Goal: Navigation & Orientation: Find specific page/section

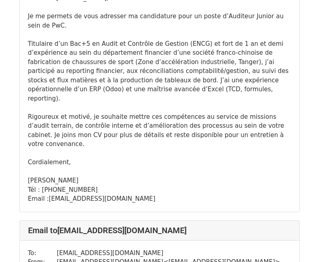
scroll to position [1339, 0]
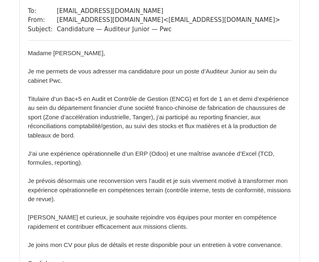
scroll to position [771, 0]
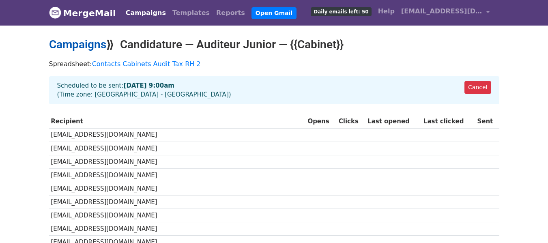
click at [85, 45] on link "Campaigns" at bounding box center [77, 44] width 57 height 13
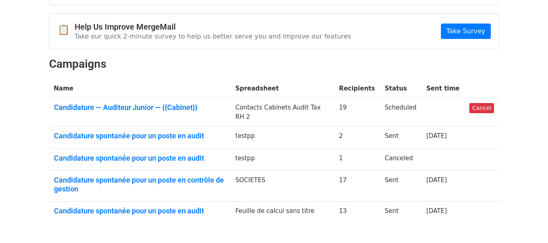
scroll to position [81, 0]
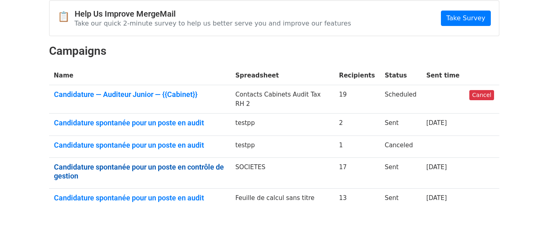
click at [167, 172] on link "Candidature spontanée pour un poste en contrôle de gestion" at bounding box center [140, 171] width 172 height 17
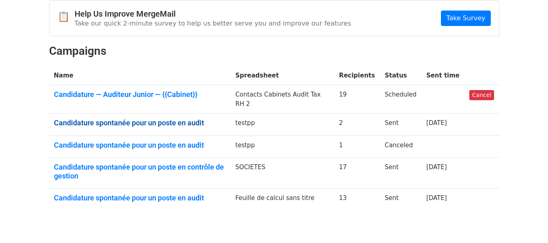
click at [123, 124] on link "Candidature spontanée pour un poste en audit" at bounding box center [140, 123] width 172 height 9
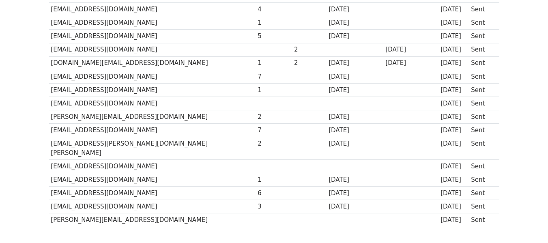
scroll to position [162, 0]
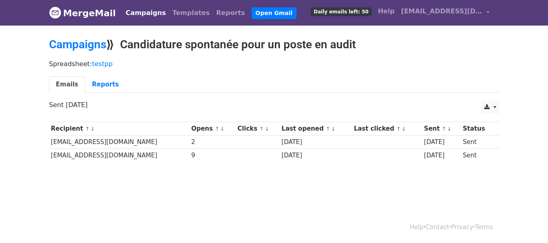
click at [61, 37] on body "MergeMail Campaigns Templates Reports Open Gmail Daily emails left: 50 Help oth…" at bounding box center [274, 100] width 548 height 201
click at [61, 36] on body "MergeMail Campaigns Templates Reports Open Gmail Daily emails left: 50 Help oth…" at bounding box center [274, 100] width 548 height 201
click at [62, 43] on link "Campaigns" at bounding box center [77, 44] width 57 height 13
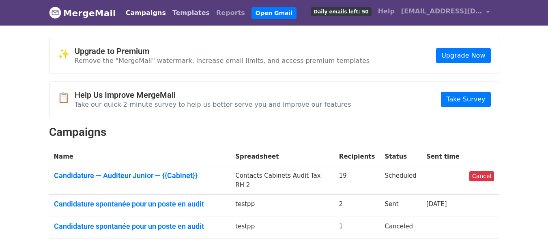
click at [171, 16] on link "Templates" at bounding box center [191, 13] width 44 height 16
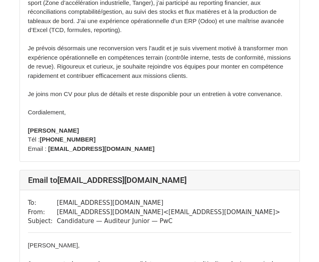
scroll to position [243, 0]
